Goal: Book appointment/travel/reservation

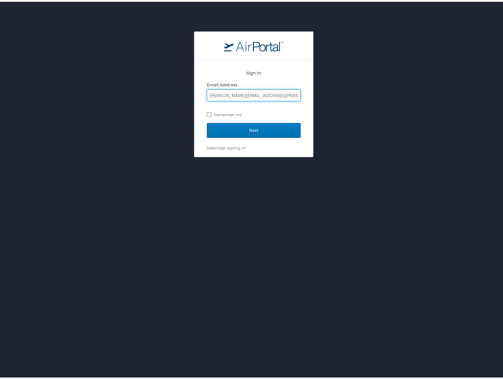
type input "[PERSON_NAME][EMAIL_ADDRESS][PERSON_NAME][DOMAIN_NAME]"
click at [210, 114] on label "Remember me" at bounding box center [254, 112] width 94 height 9
click at [210, 114] on input "Remember me" at bounding box center [209, 112] width 4 height 4
checkbox input "true"
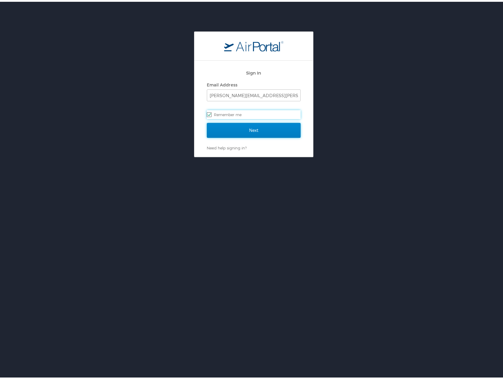
click at [223, 125] on input "Next" at bounding box center [254, 128] width 94 height 15
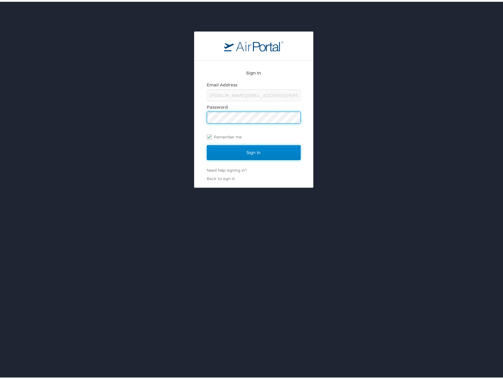
click at [279, 150] on input "Sign In" at bounding box center [254, 150] width 94 height 15
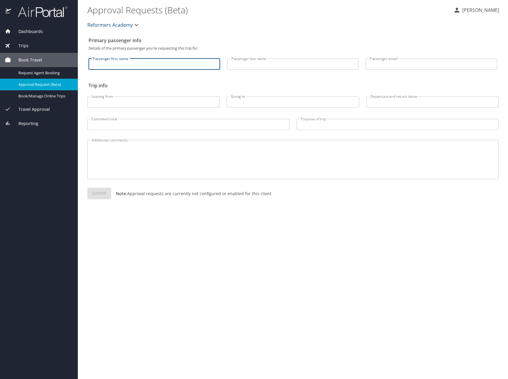
click at [145, 65] on input "Passenger first name" at bounding box center [155, 64] width 132 height 11
type input "Heather"
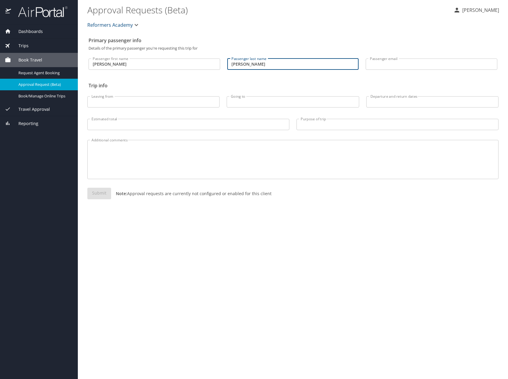
type input "Cox"
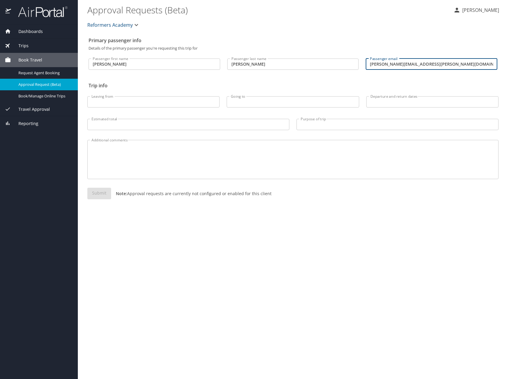
type input "heather.cox@utexas.edu"
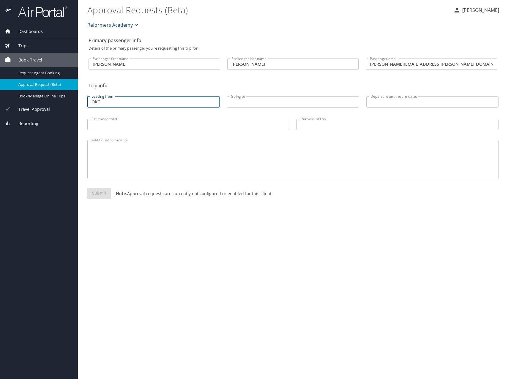
type input "OKC"
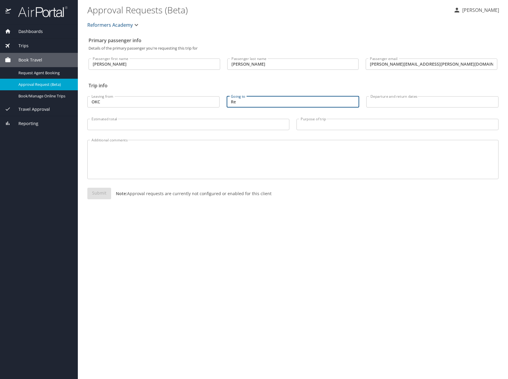
type input "R"
type input "D"
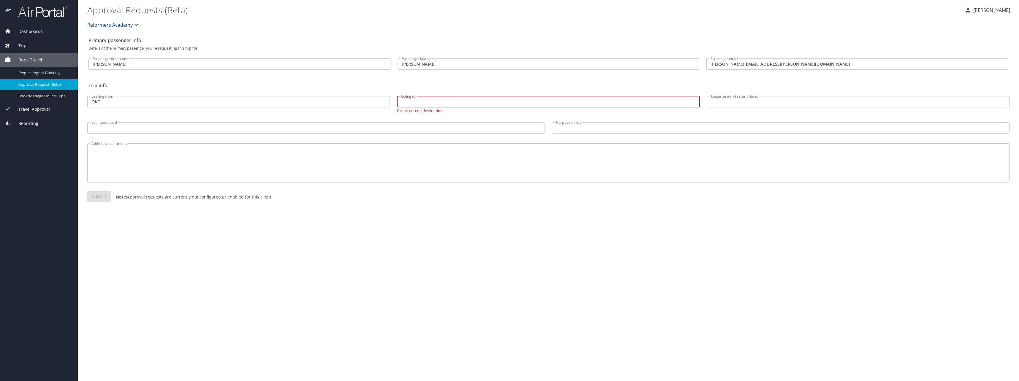
click at [36, 55] on div "Book Travel" at bounding box center [39, 60] width 78 height 14
click at [37, 58] on span "Book Travel" at bounding box center [26, 60] width 31 height 7
click at [53, 98] on span "Book/Manage Online Trips" at bounding box center [44, 96] width 52 height 6
